Goal: Task Accomplishment & Management: Complete application form

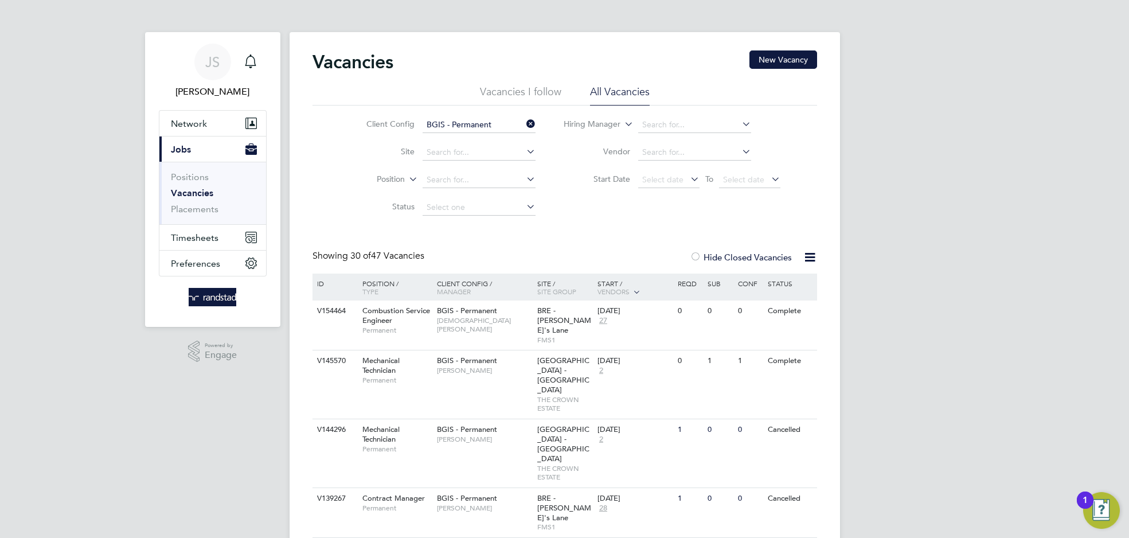
click at [197, 191] on link "Vacancies" at bounding box center [192, 192] width 42 height 11
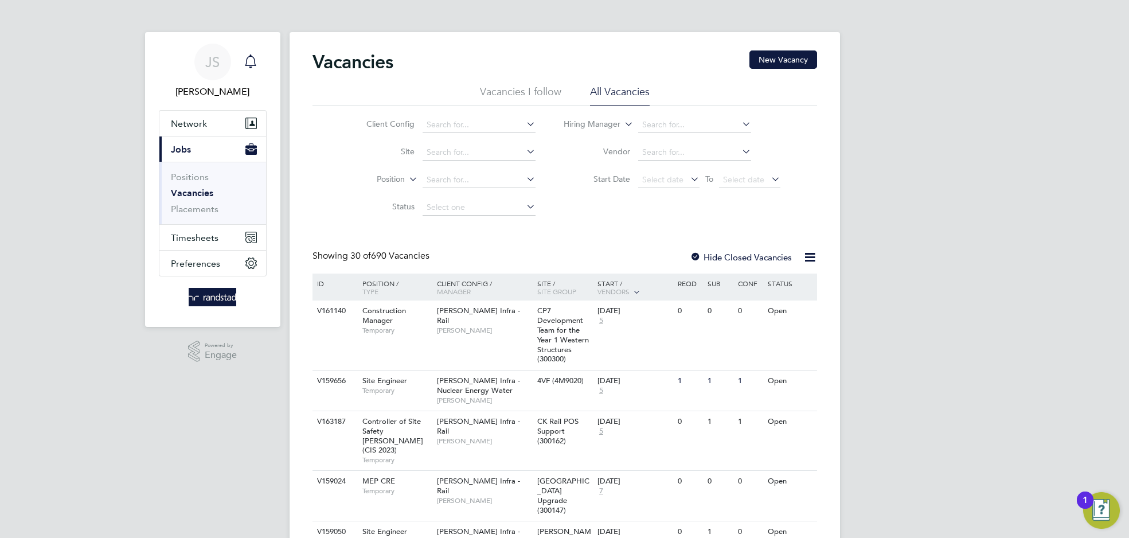
click at [244, 56] on icon "Main navigation" at bounding box center [251, 61] width 14 height 14
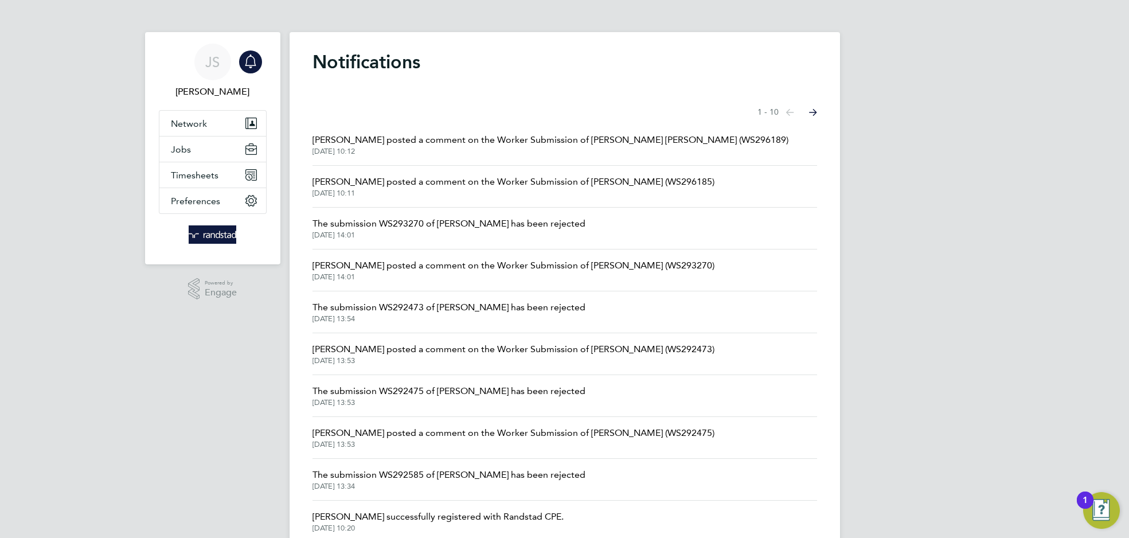
scroll to position [5, 0]
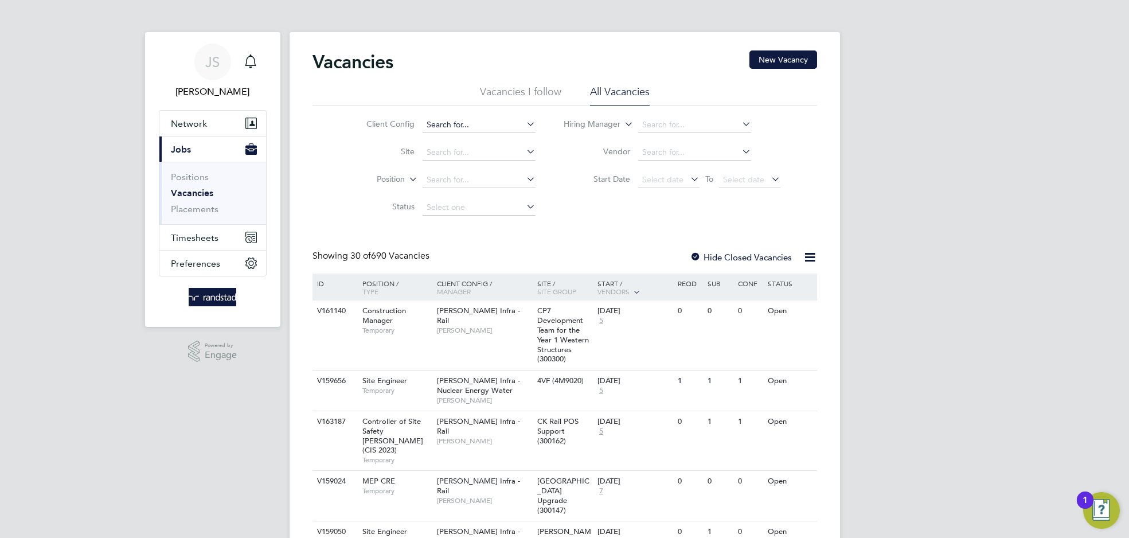
click at [508, 126] on input at bounding box center [479, 125] width 113 height 16
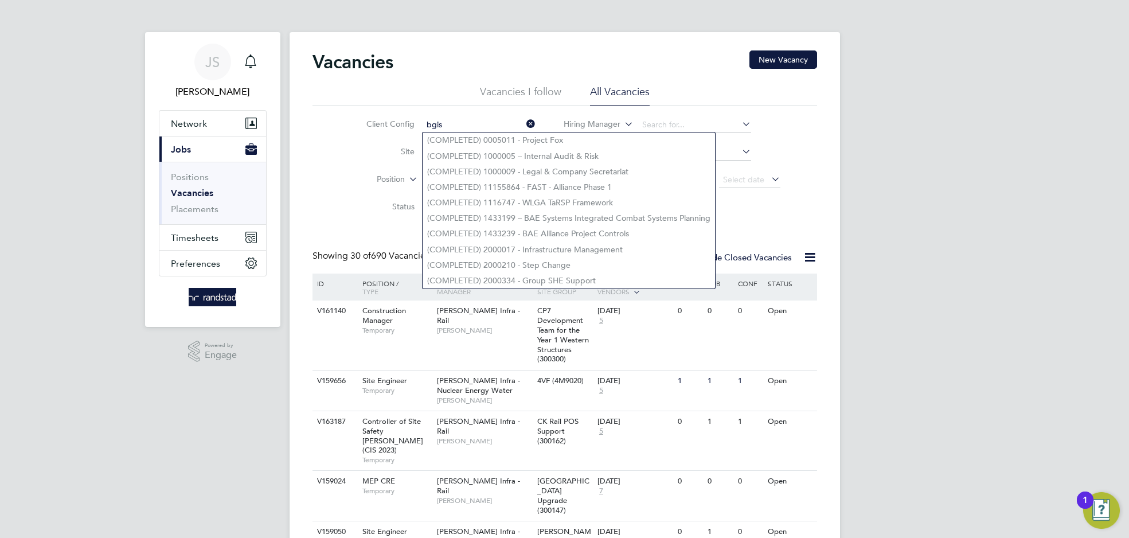
click at [448, 123] on input "bgis" at bounding box center [479, 125] width 113 height 16
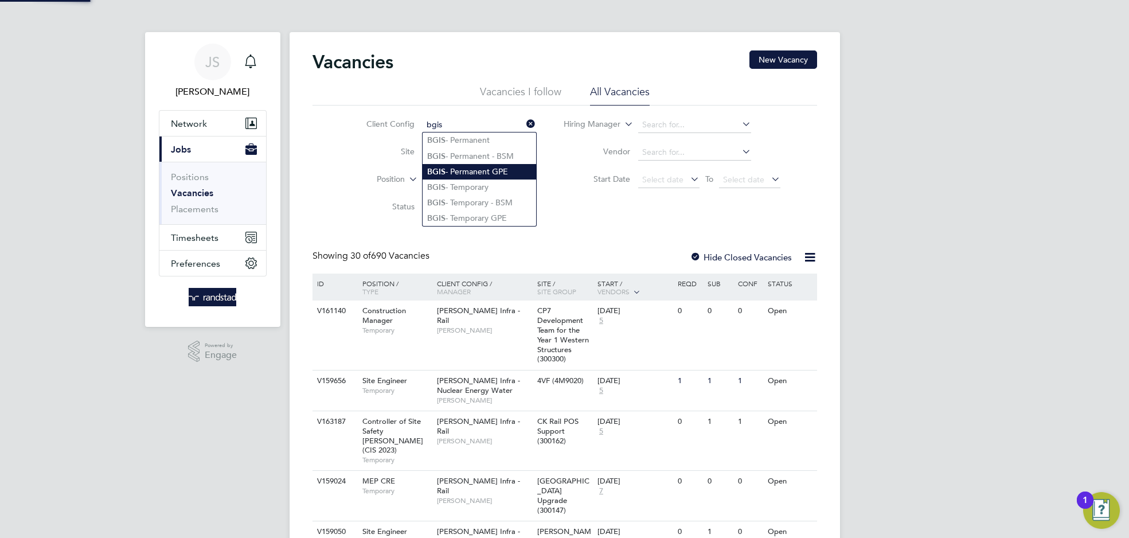
click at [463, 164] on li "BGIS - Permanent GPE" at bounding box center [480, 171] width 114 height 15
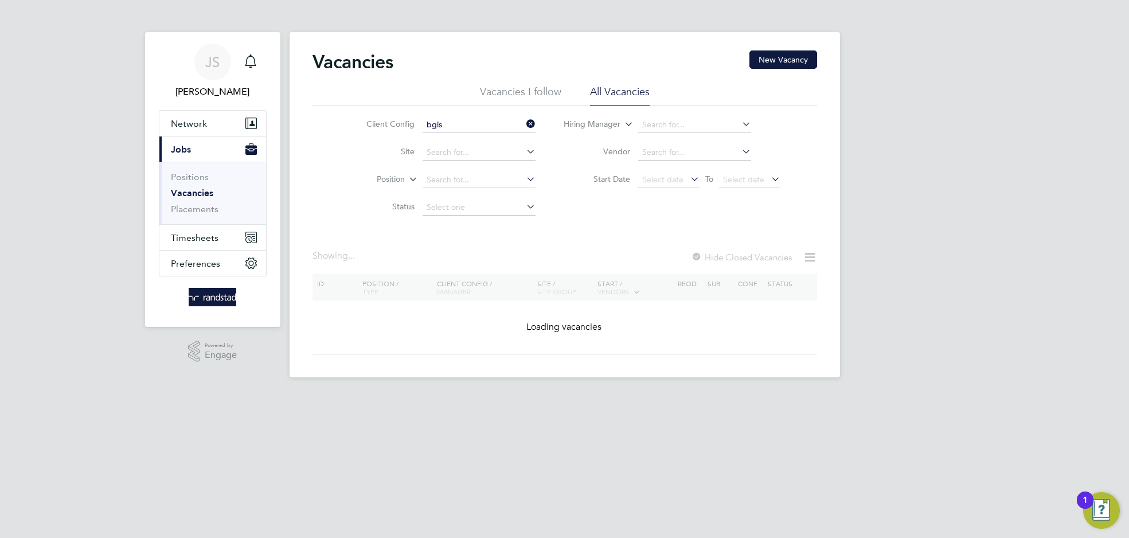
type input "BGIS - Permanent GPE"
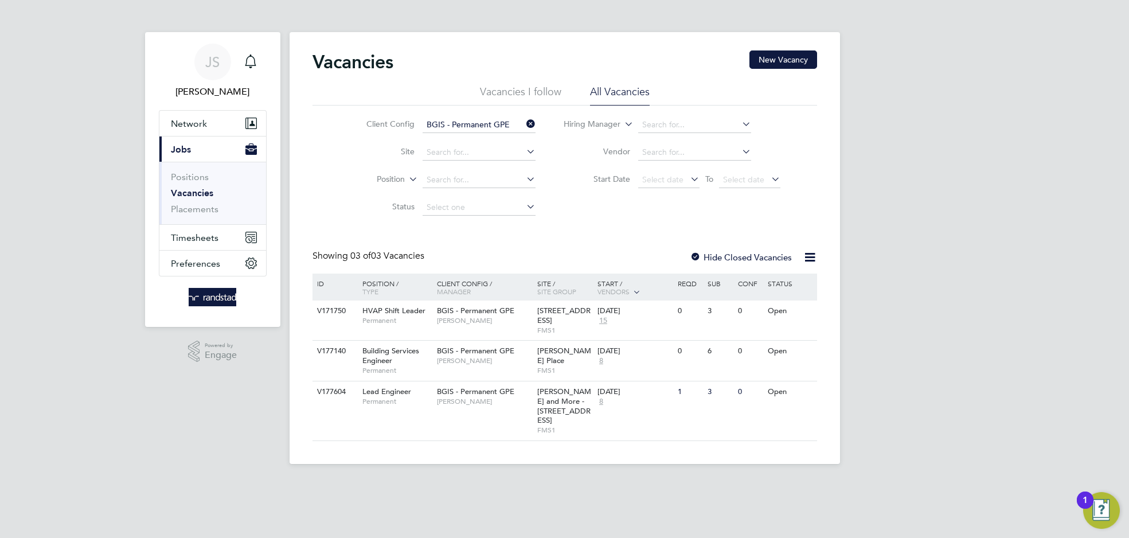
click at [505, 117] on input "BGIS - Permanent GPE" at bounding box center [479, 125] width 113 height 16
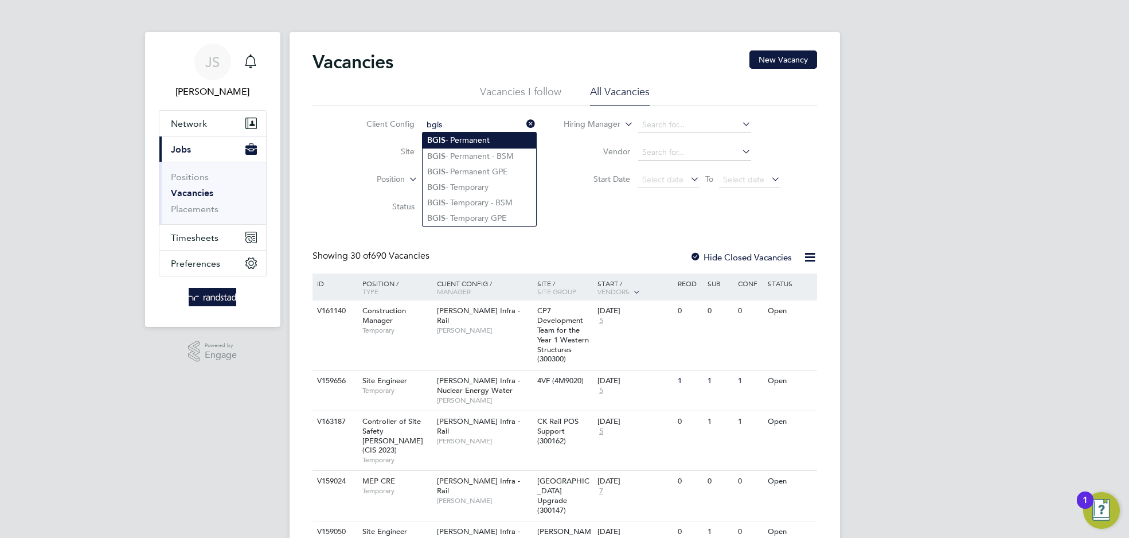
click at [463, 139] on li "BGIS - Permanent" at bounding box center [480, 139] width 114 height 15
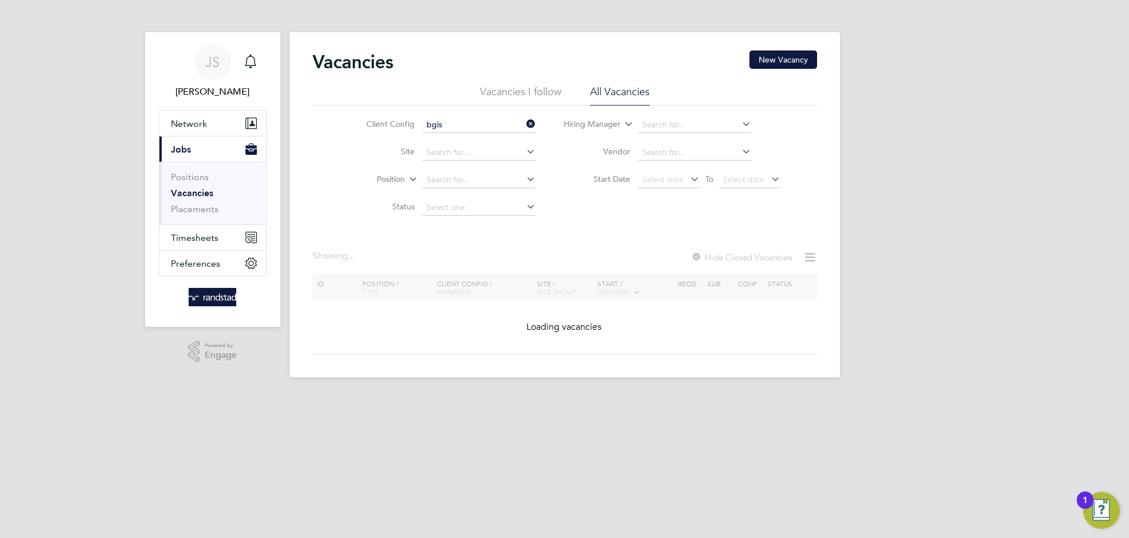
type input "BGIS - Permanent"
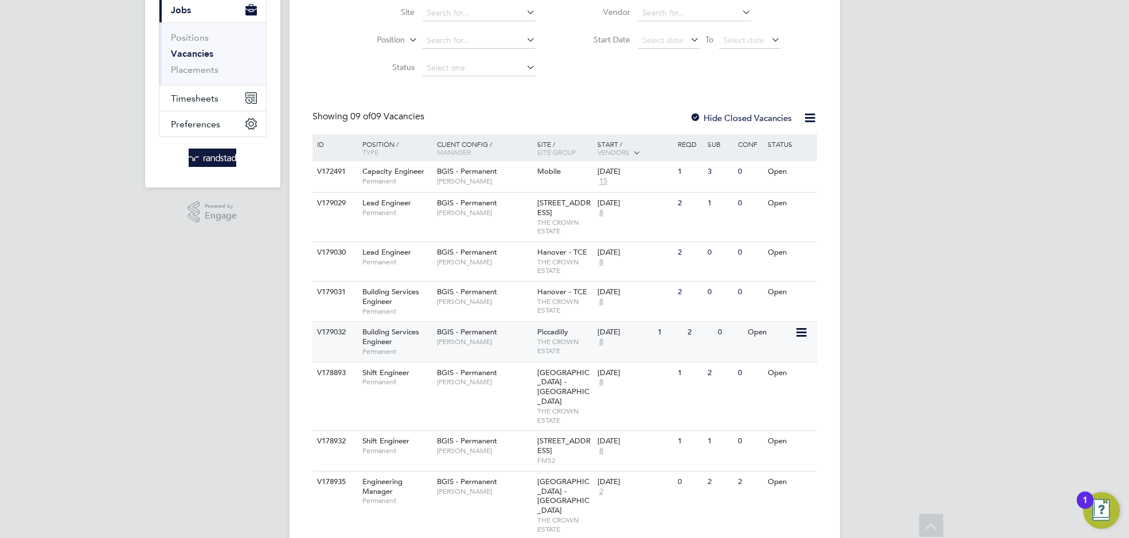
scroll to position [193, 0]
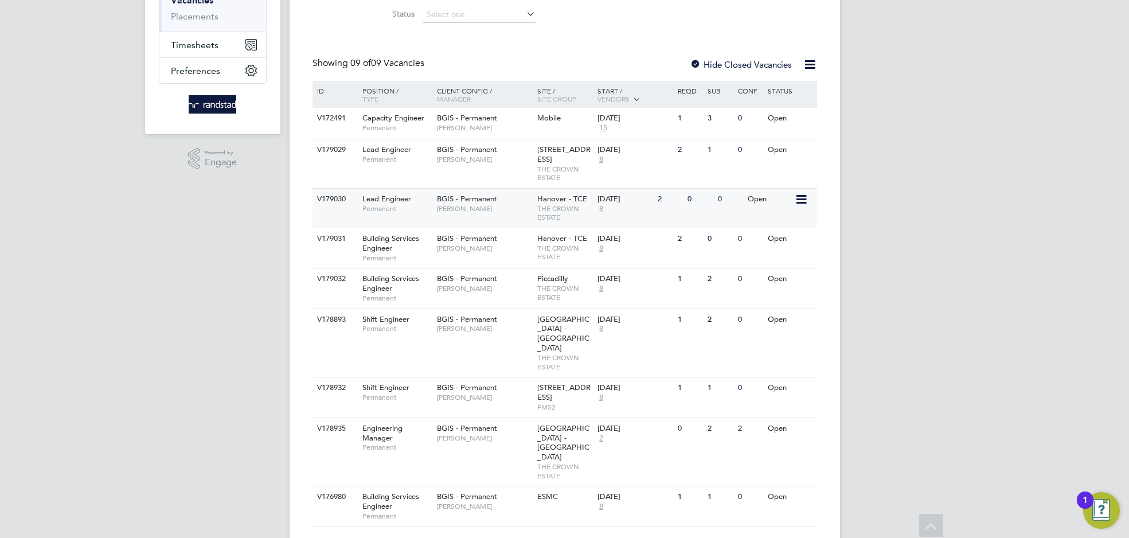
click at [439, 202] on div "BGIS - Permanent [PERSON_NAME]" at bounding box center [484, 204] width 100 height 30
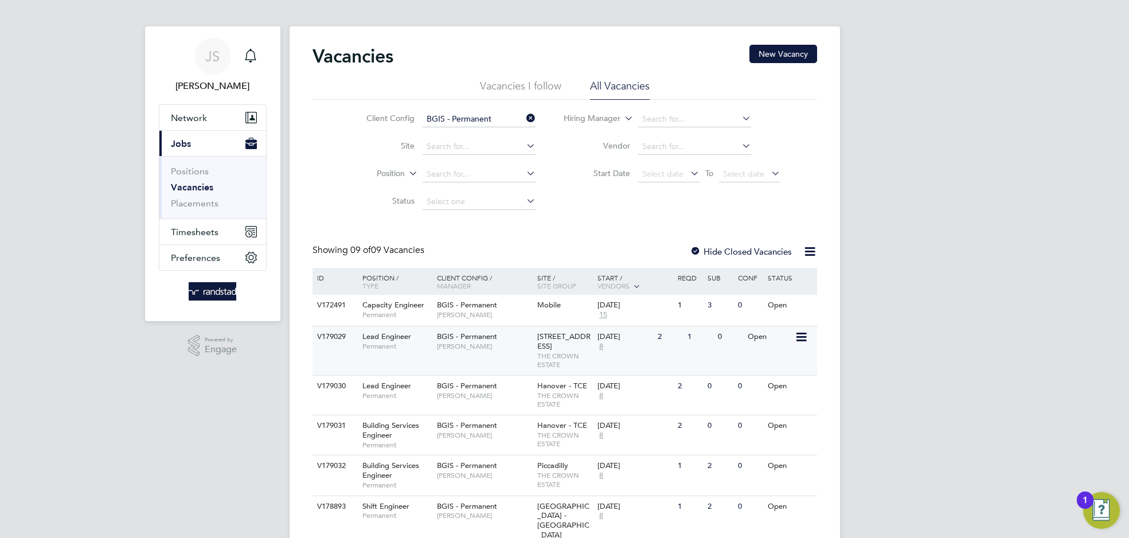
scroll to position [11, 0]
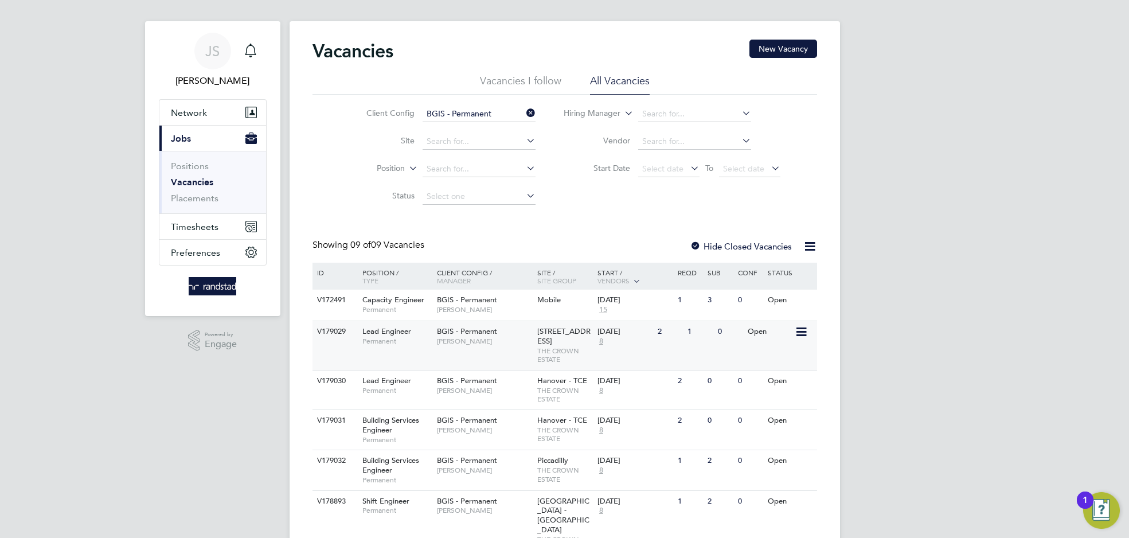
click at [409, 337] on span "Permanent" at bounding box center [396, 341] width 69 height 9
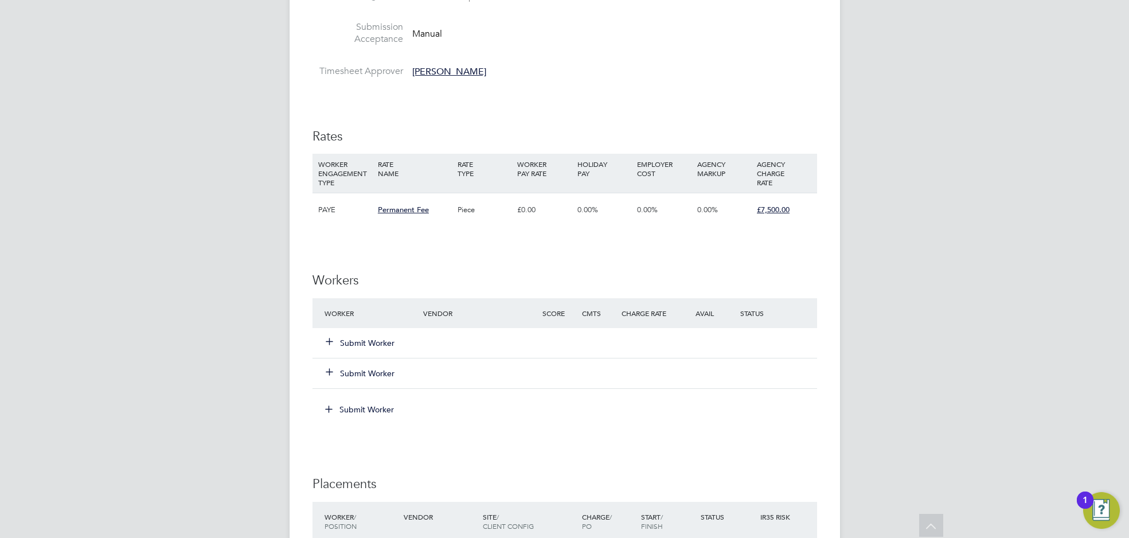
scroll to position [1111, 0]
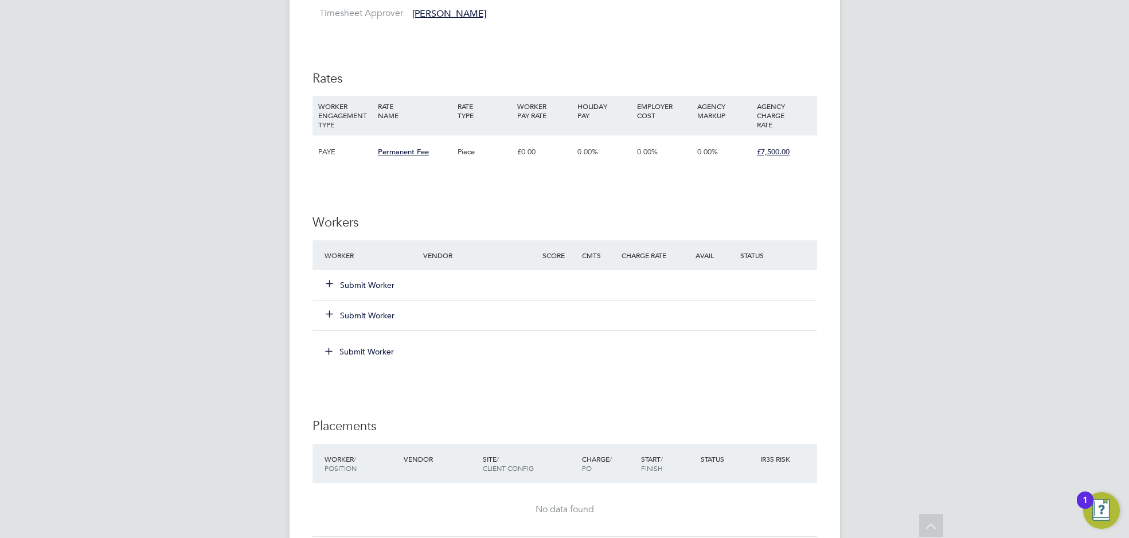
click at [334, 284] on icon at bounding box center [329, 283] width 9 height 9
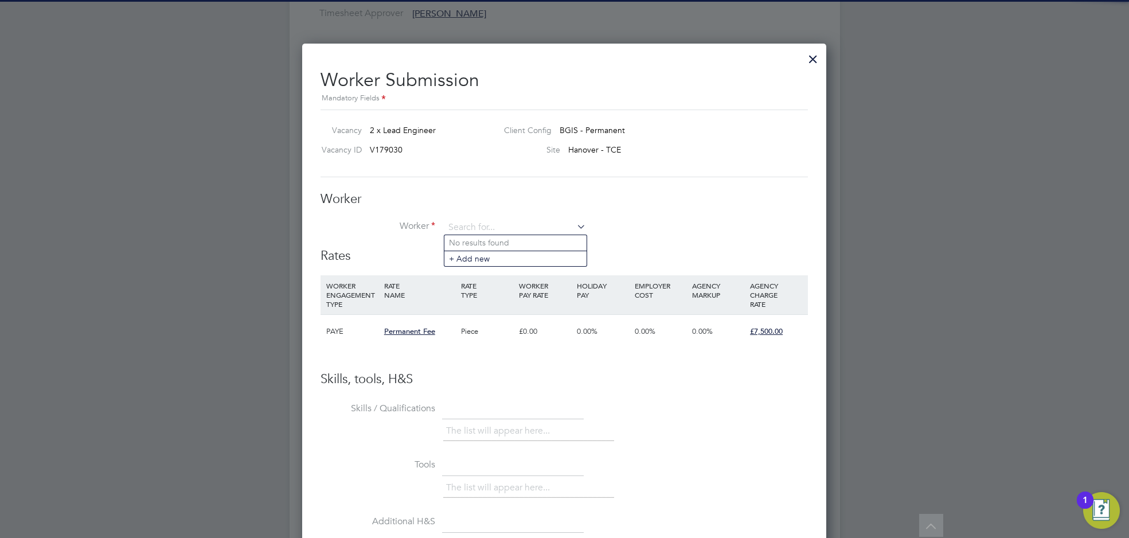
scroll to position [0, 0]
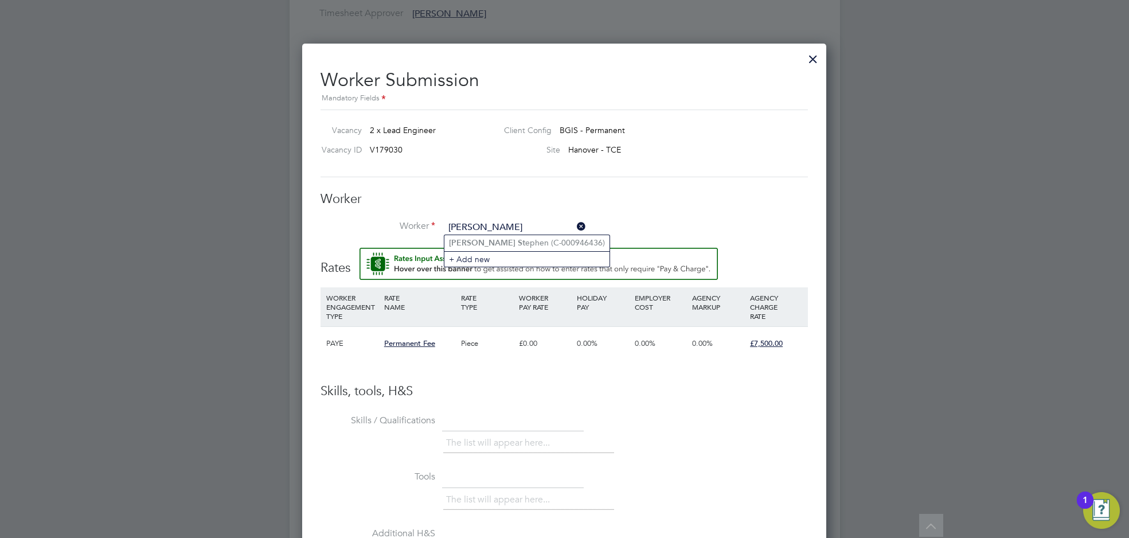
type input "aaron st"
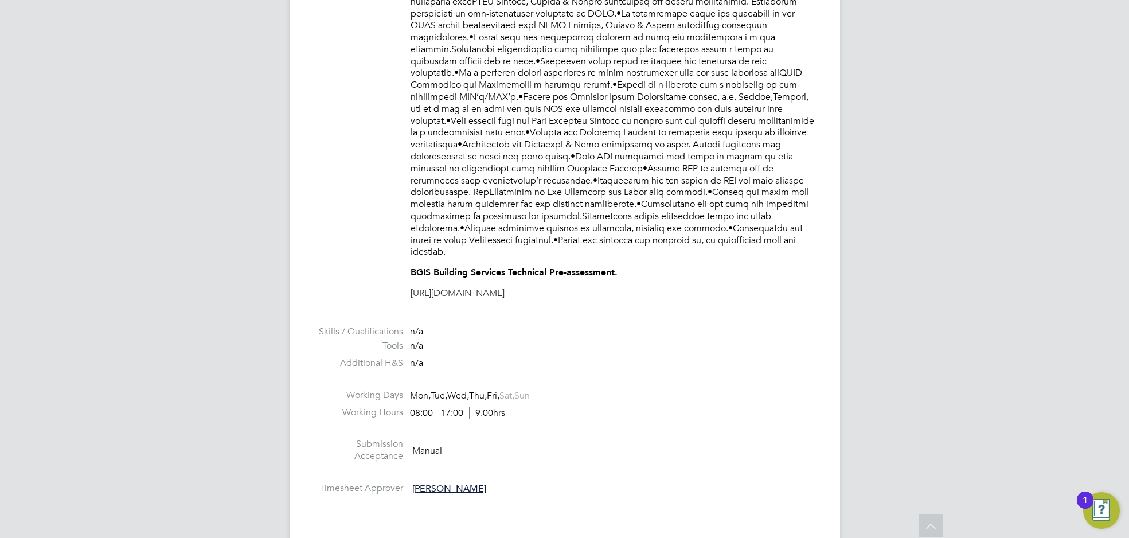
scroll to position [334, 0]
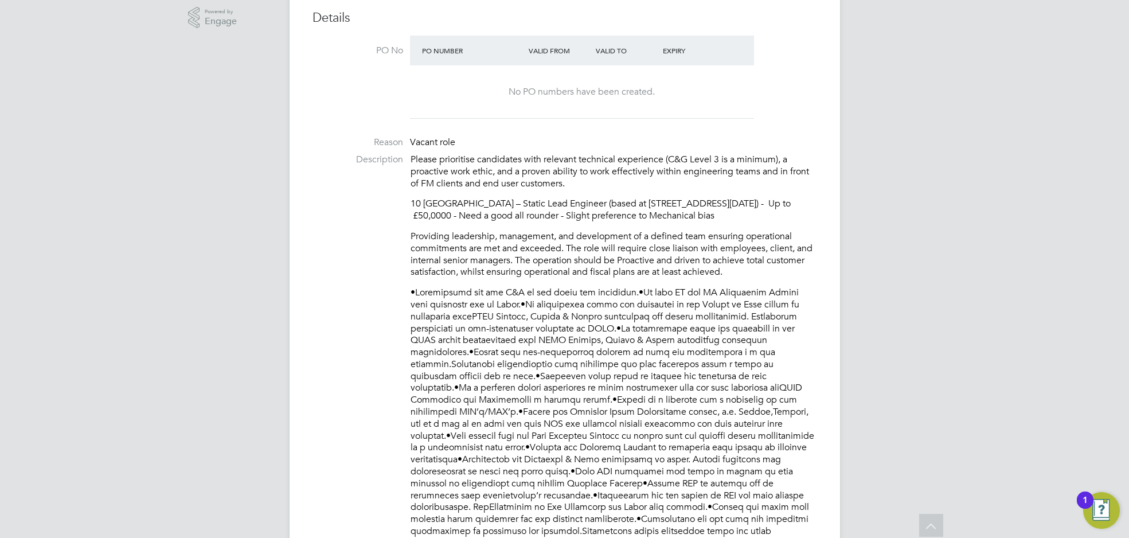
drag, startPoint x: 578, startPoint y: 336, endPoint x: 505, endPoint y: 303, distance: 80.9
click at [547, 321] on p at bounding box center [614, 430] width 406 height 286
click at [531, 308] on p at bounding box center [614, 430] width 406 height 286
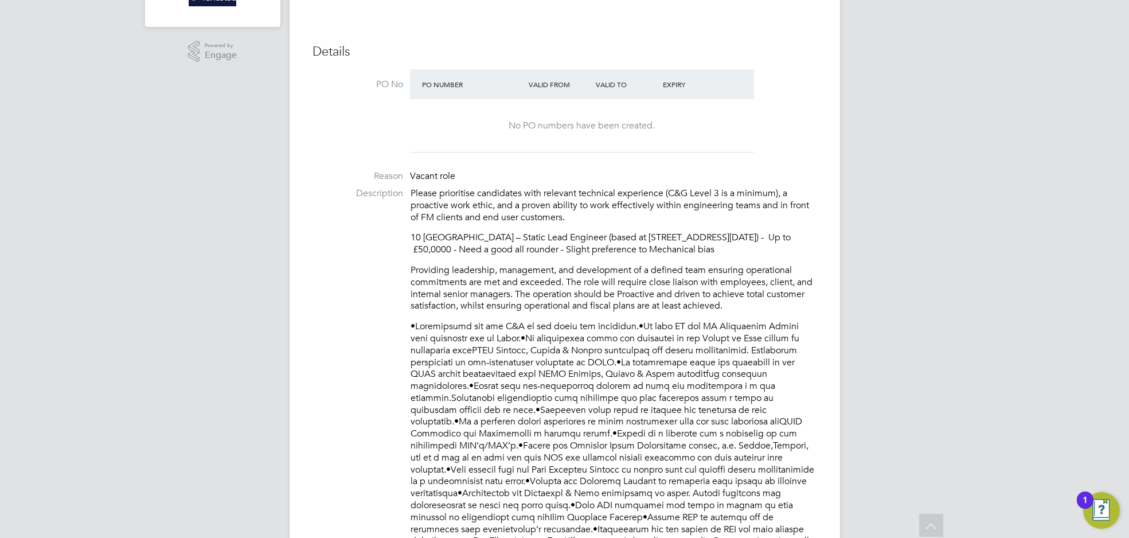
scroll to position [0, 0]
